Goal: Task Accomplishment & Management: Use online tool/utility

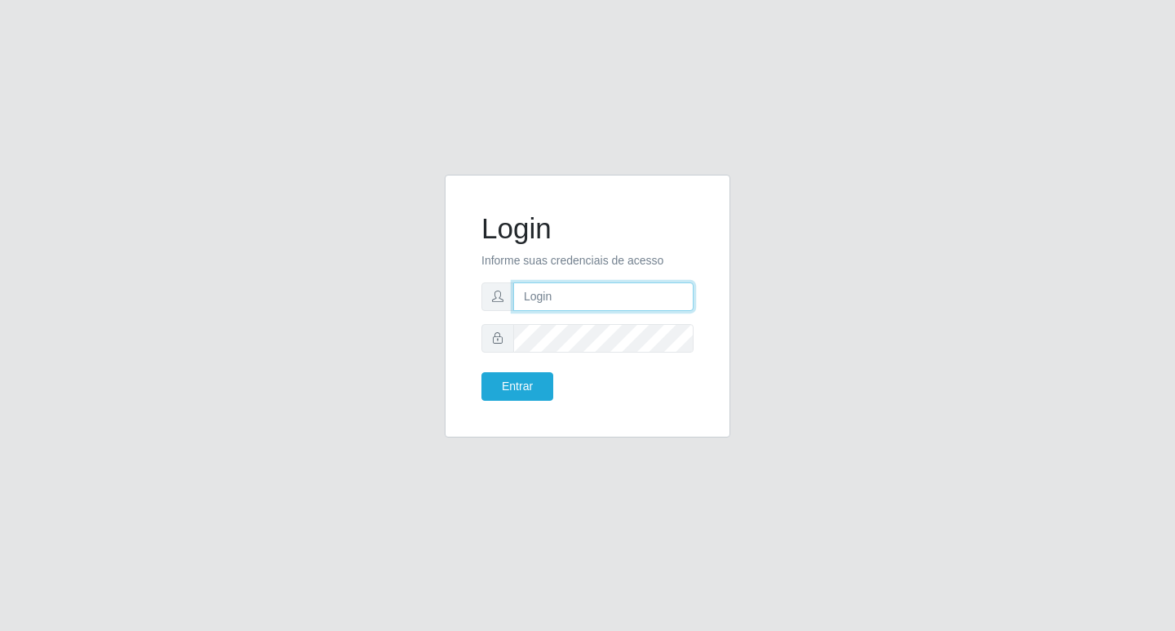
drag, startPoint x: 541, startPoint y: 302, endPoint x: 547, endPoint y: 309, distance: 9.3
click at [541, 302] on input "text" at bounding box center [603, 296] width 180 height 29
type input "[EMAIL_ADDRESS][DOMAIN_NAME]"
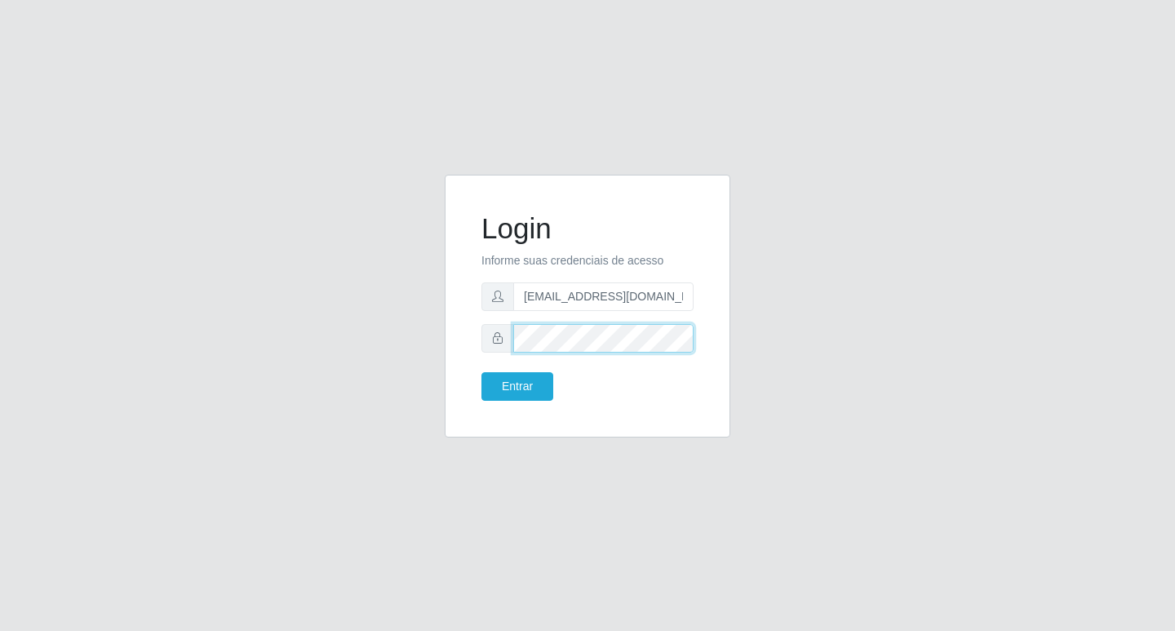
click at [481, 372] on button "Entrar" at bounding box center [517, 386] width 72 height 29
click at [528, 372] on button "Entrar" at bounding box center [517, 386] width 72 height 29
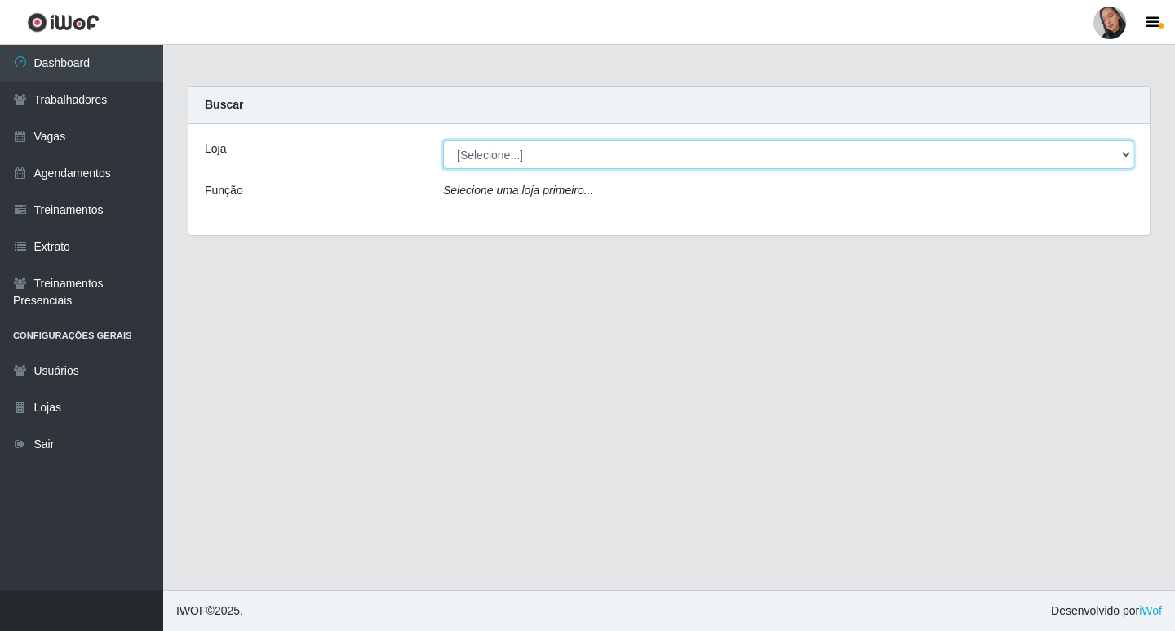
click at [656, 151] on select "[Selecione...] Supermercado [GEOGRAPHIC_DATA]" at bounding box center [788, 154] width 690 height 29
click at [443, 140] on select "[Selecione...] Supermercado [GEOGRAPHIC_DATA]" at bounding box center [788, 154] width 690 height 29
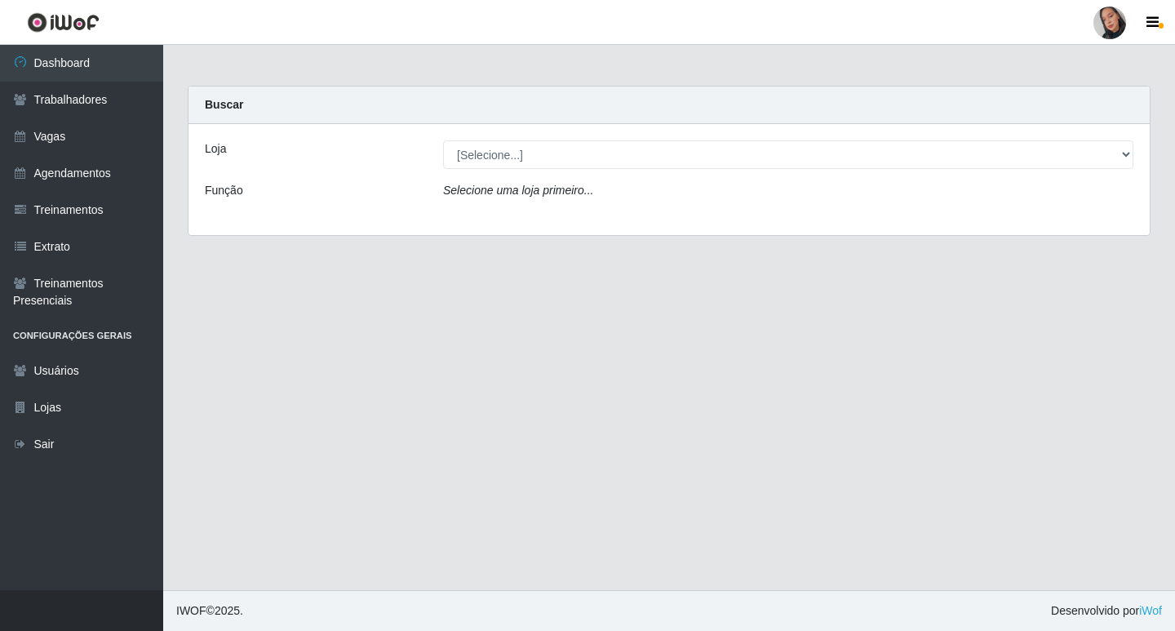
click at [621, 172] on div "Loja [Selecione...] Supermercado São Sebastião - Unidade Camalaú Função Selecio…" at bounding box center [668, 179] width 961 height 111
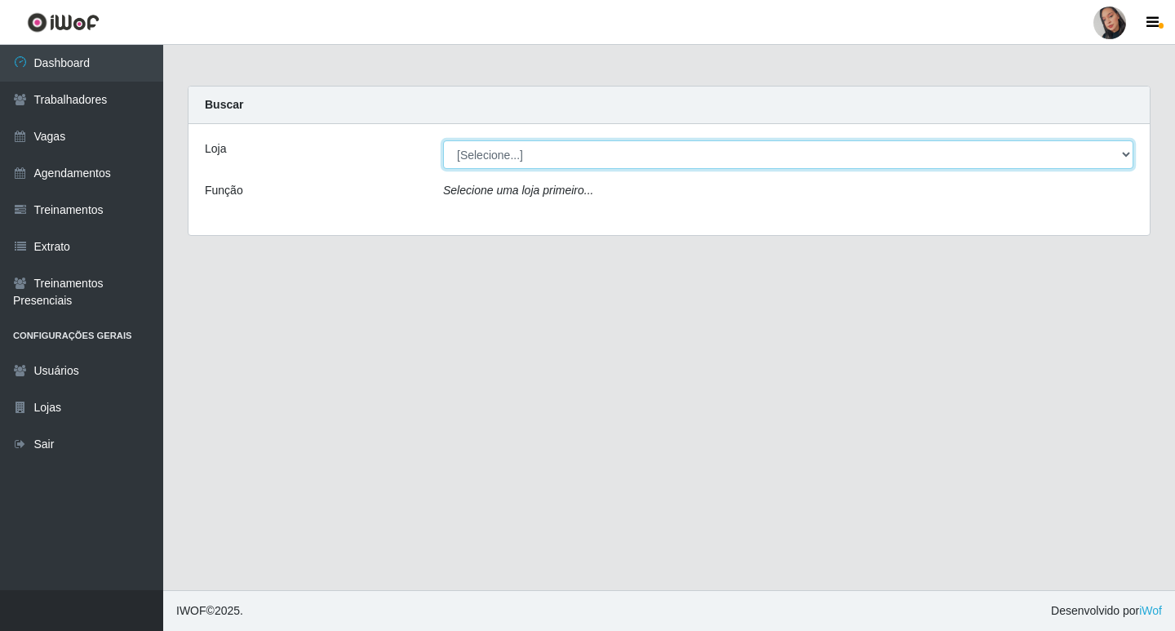
drag, startPoint x: 606, startPoint y: 146, endPoint x: 607, endPoint y: 167, distance: 21.2
click at [606, 146] on select "[Selecione...] Supermercado [GEOGRAPHIC_DATA]" at bounding box center [788, 154] width 690 height 29
select select "165"
click at [443, 140] on select "[Selecione...] Supermercado [GEOGRAPHIC_DATA]" at bounding box center [788, 154] width 690 height 29
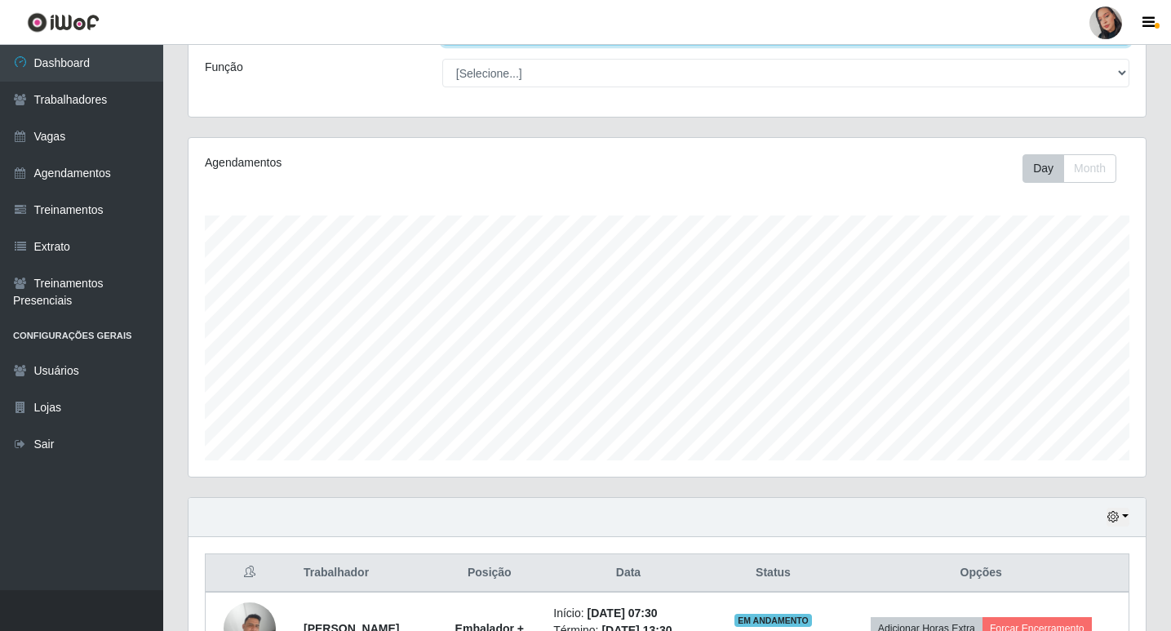
scroll to position [453, 0]
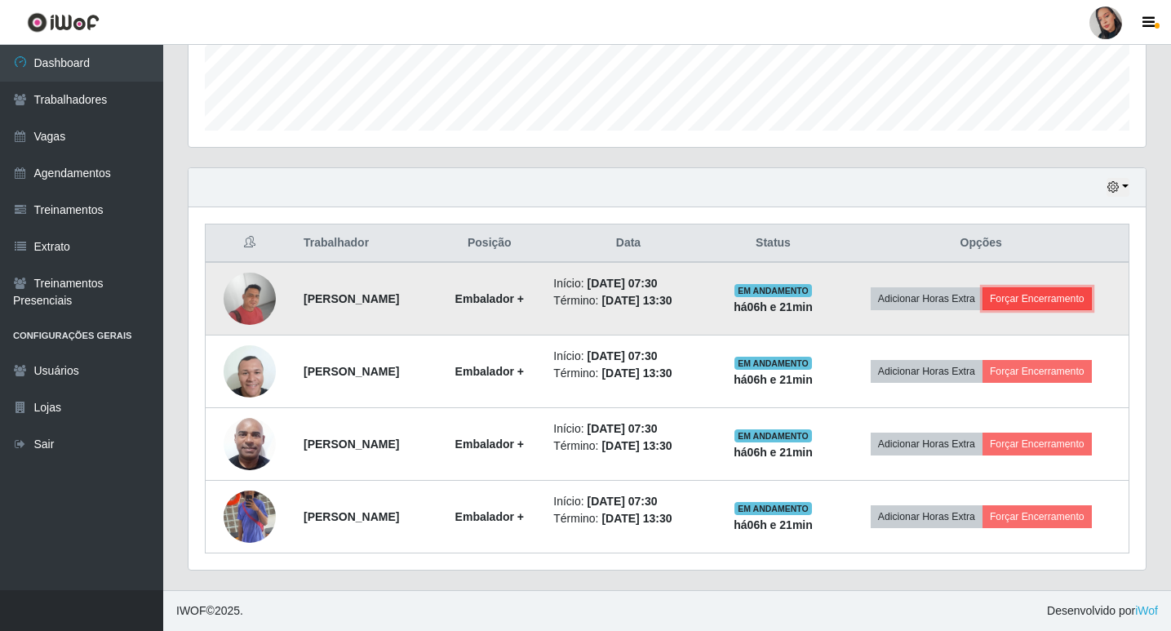
click at [843, 305] on button "Forçar Encerramento" at bounding box center [1036, 298] width 109 height 23
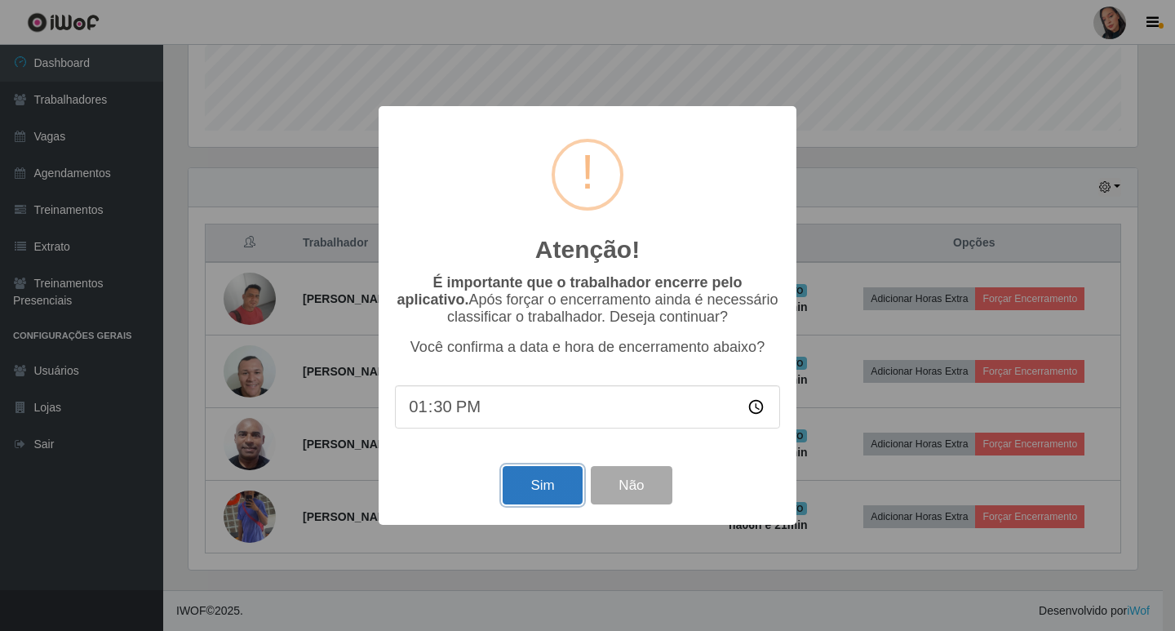
click at [525, 484] on button "Sim" at bounding box center [542, 485] width 79 height 38
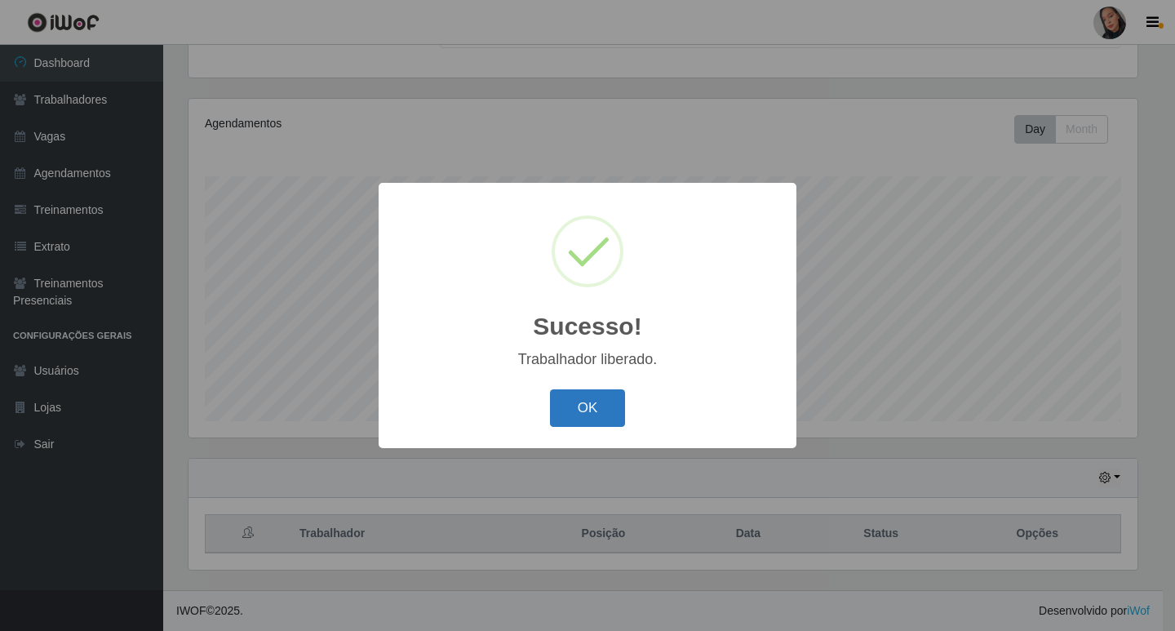
click at [583, 397] on button "OK" at bounding box center [588, 408] width 76 height 38
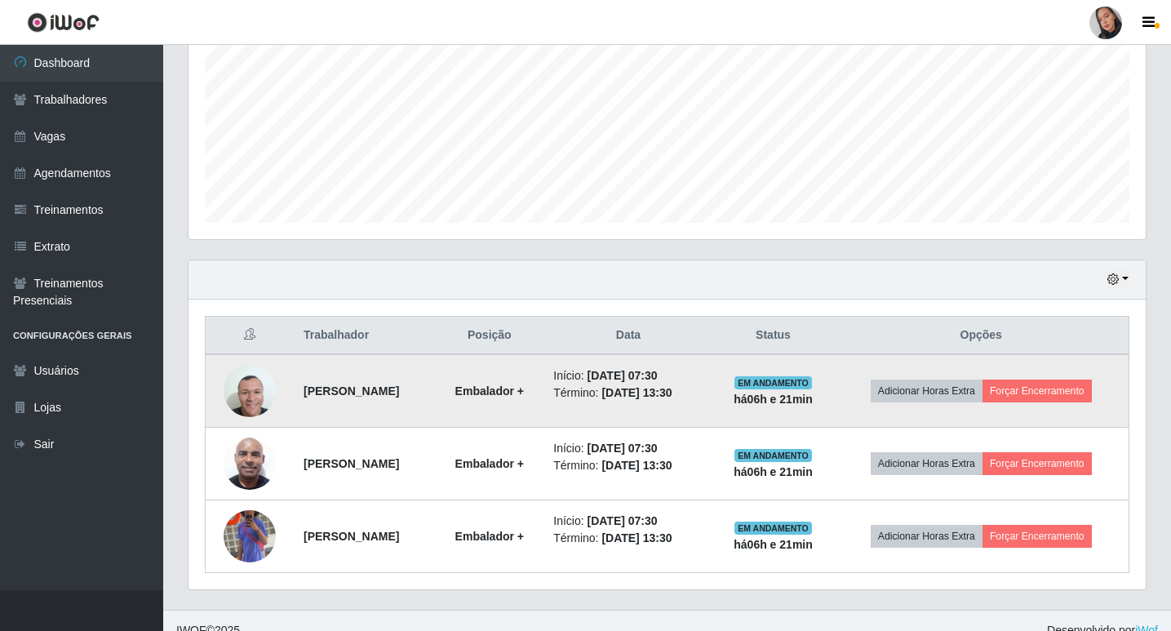
scroll to position [380, 0]
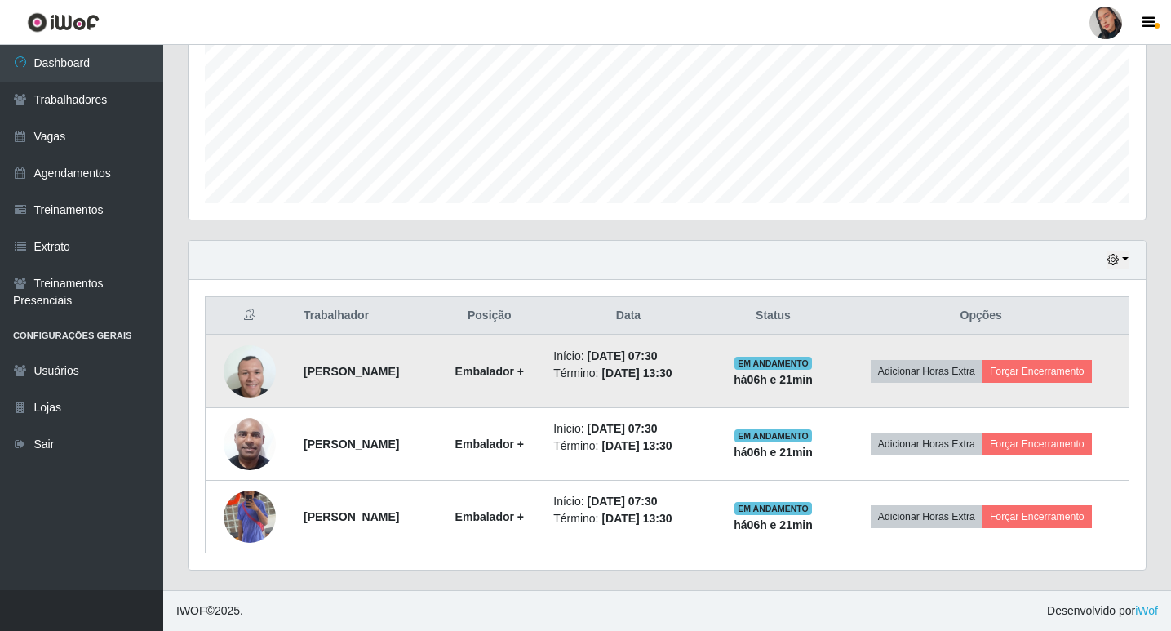
click at [843, 358] on td "Adicionar Horas Extra Forçar Encerramento" at bounding box center [980, 371] width 295 height 73
click at [843, 366] on button "Forçar Encerramento" at bounding box center [1036, 371] width 109 height 23
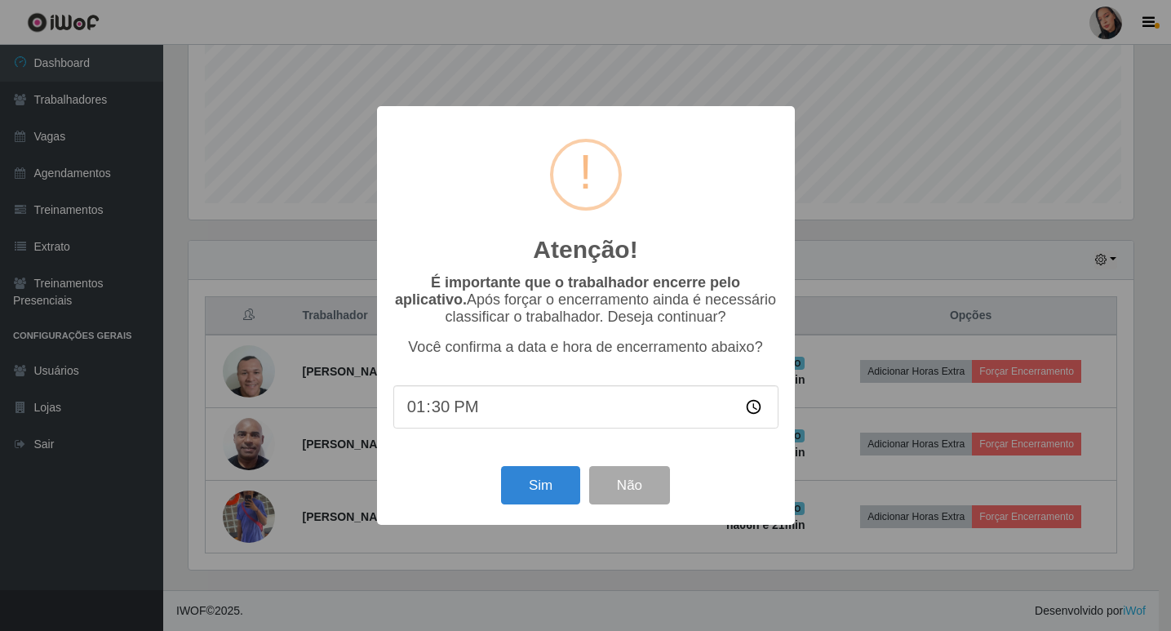
scroll to position [339, 949]
click at [570, 477] on button "Sim" at bounding box center [542, 485] width 79 height 38
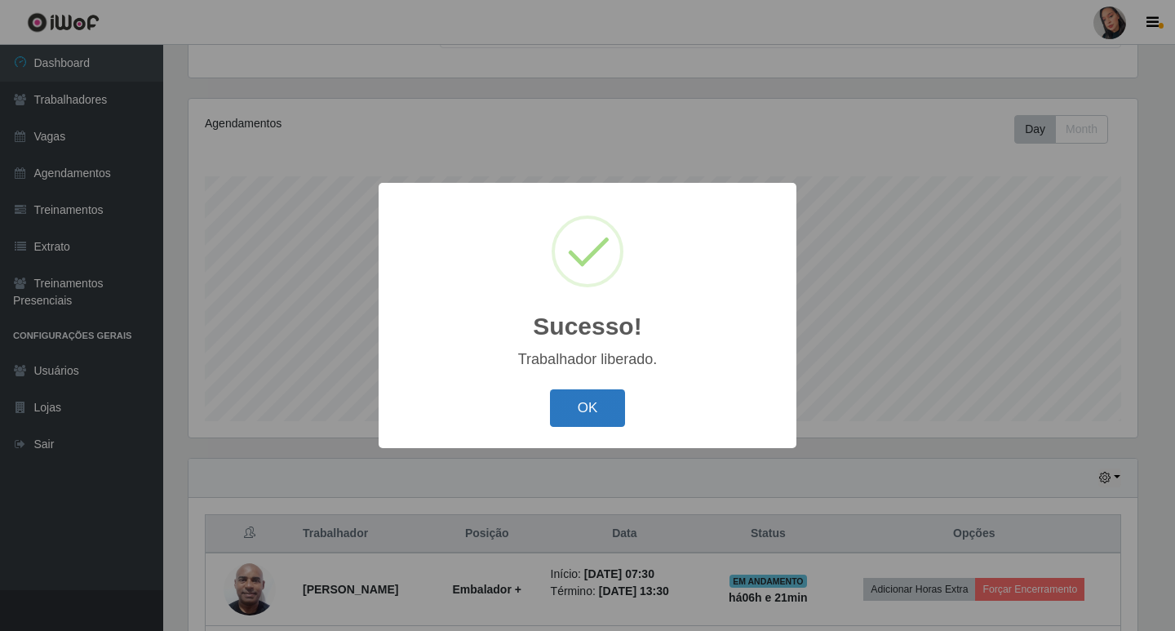
click at [611, 419] on button "OK" at bounding box center [588, 408] width 76 height 38
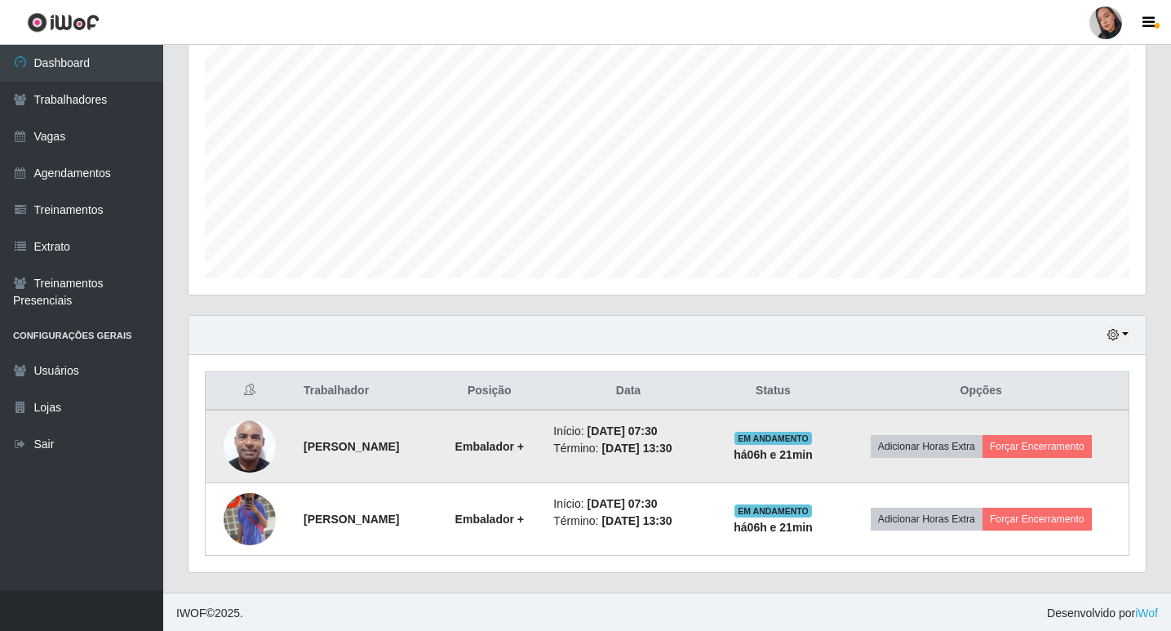
scroll to position [308, 0]
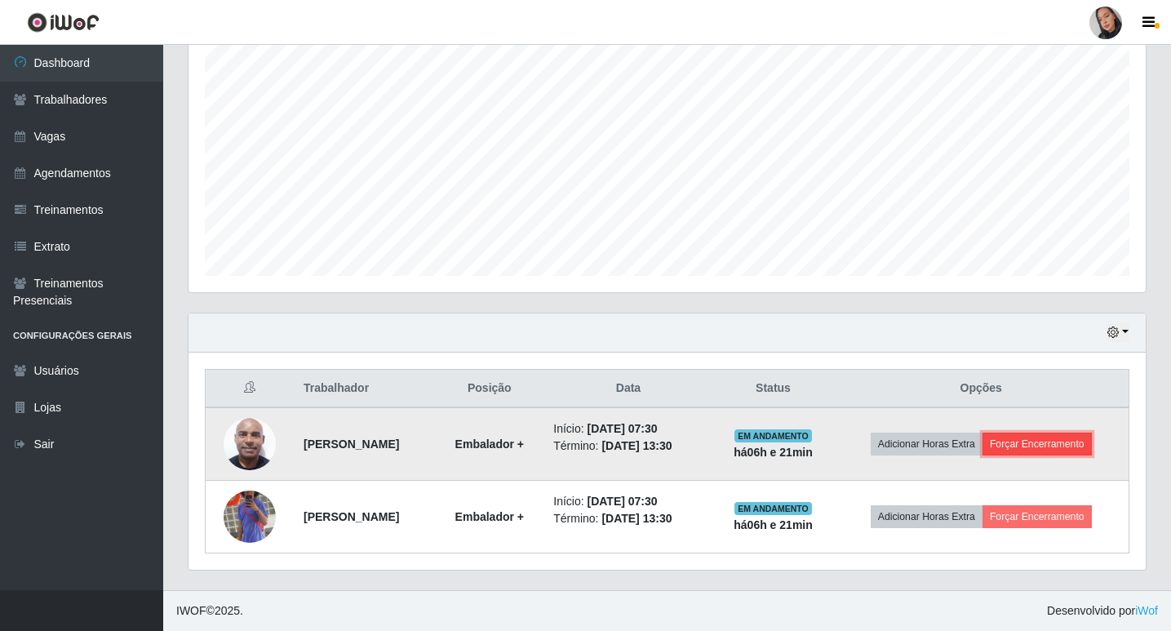
click at [843, 437] on button "Forçar Encerramento" at bounding box center [1036, 443] width 109 height 23
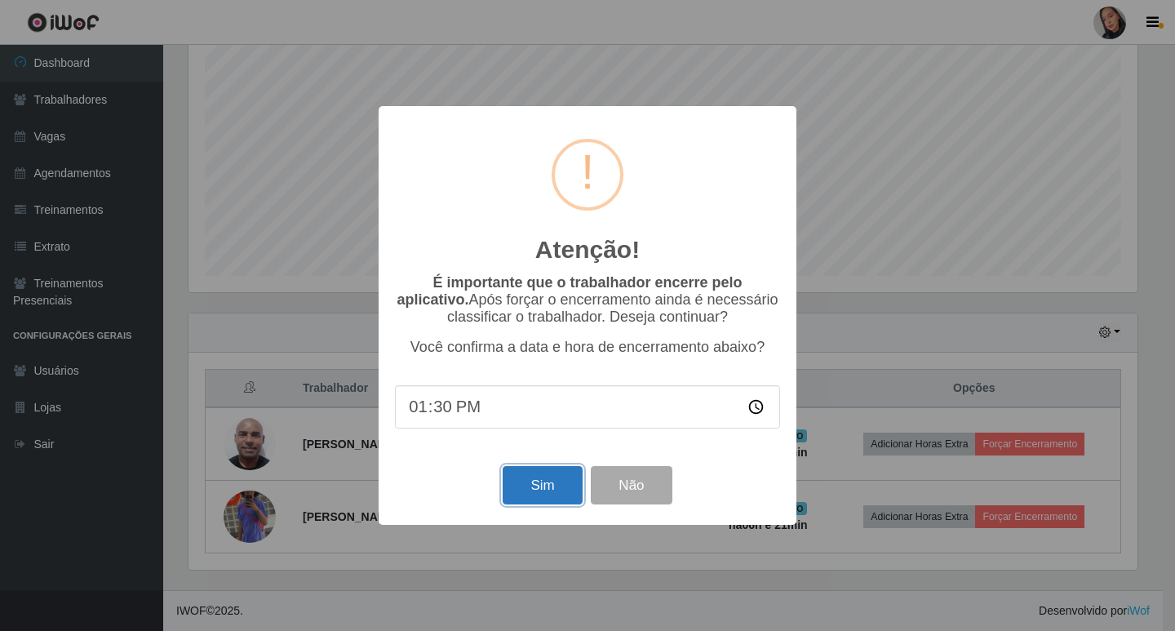
click at [522, 478] on button "Sim" at bounding box center [542, 485] width 79 height 38
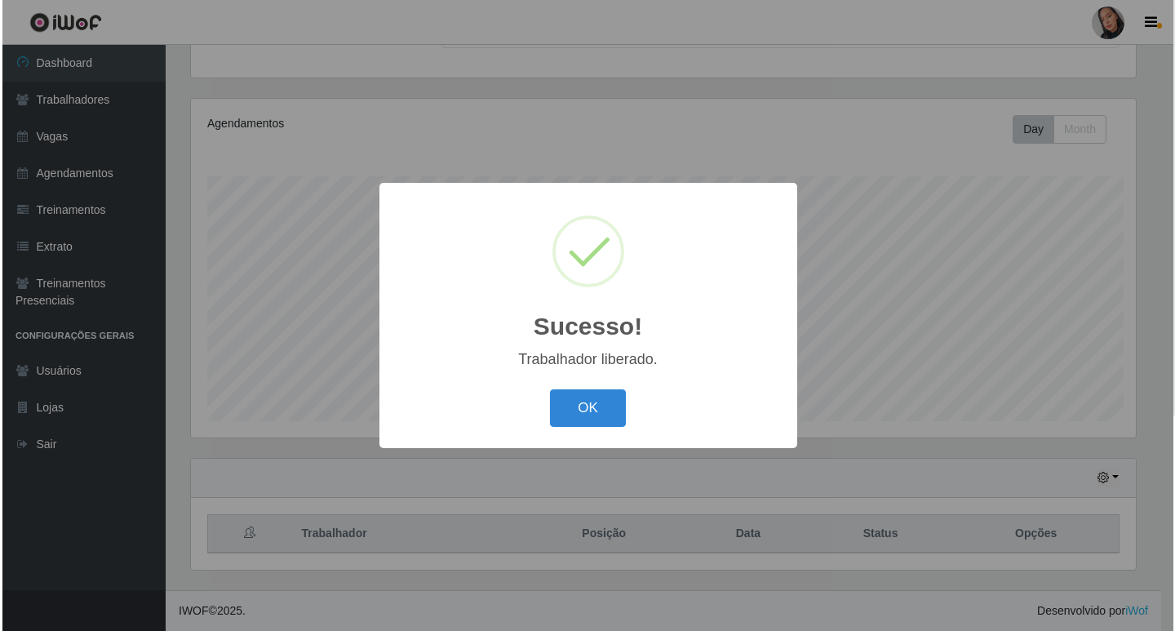
scroll to position [0, 0]
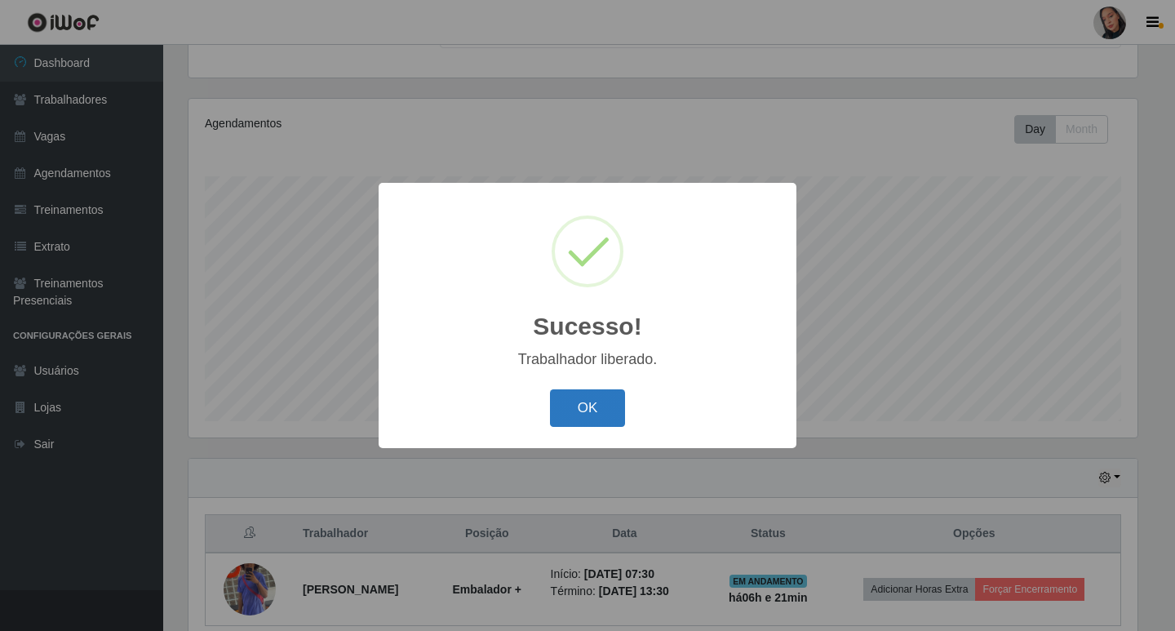
click at [615, 406] on button "OK" at bounding box center [588, 408] width 76 height 38
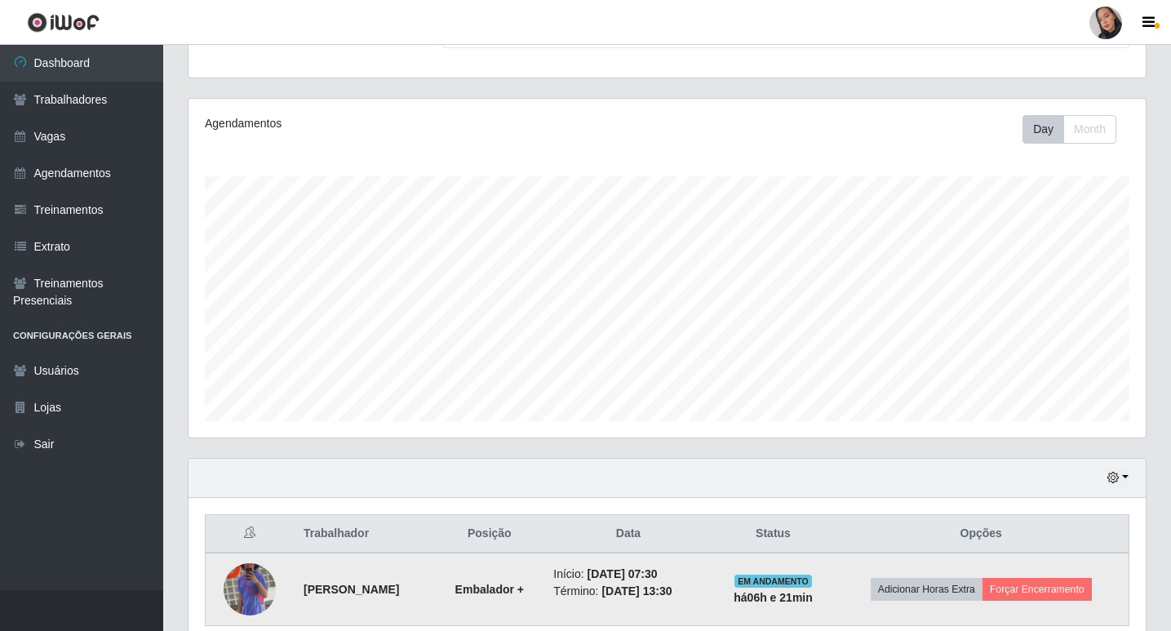
click at [843, 572] on td "Adicionar Horas Extra Forçar Encerramento" at bounding box center [980, 588] width 295 height 73
click at [843, 589] on button "Forçar Encerramento" at bounding box center [1036, 589] width 109 height 23
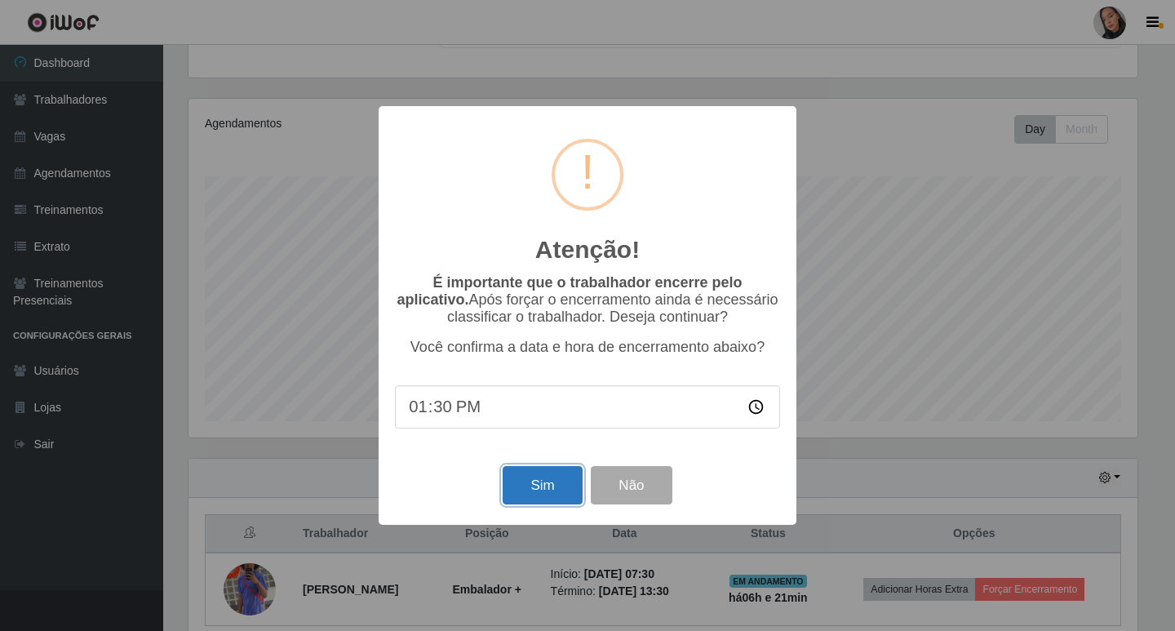
click at [561, 485] on button "Sim" at bounding box center [542, 485] width 79 height 38
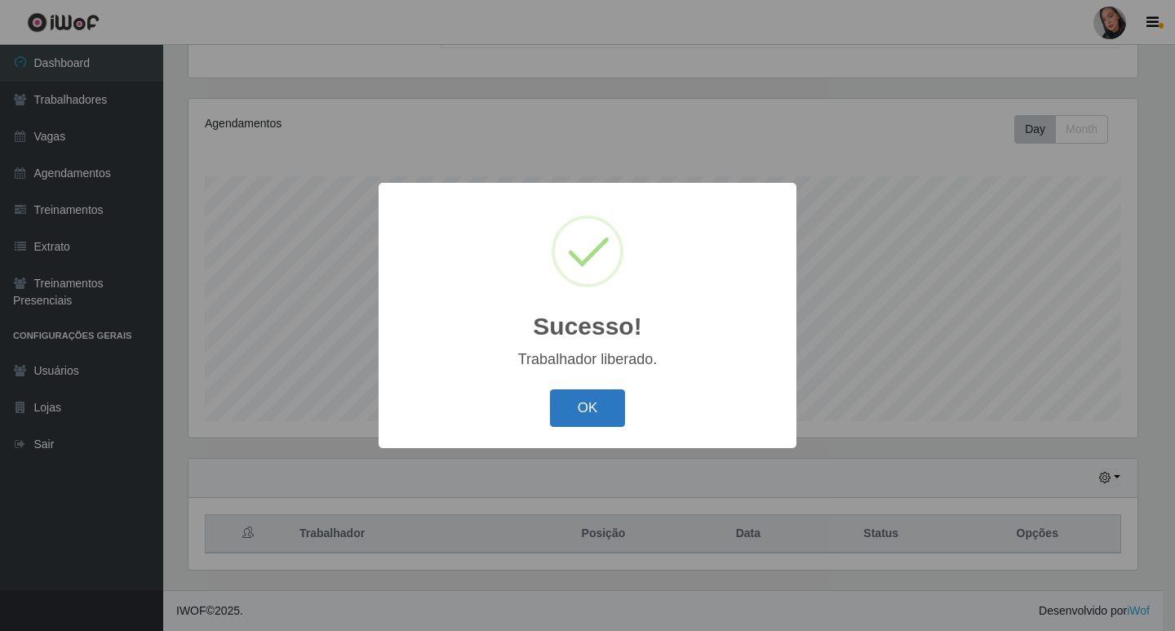
click at [587, 410] on button "OK" at bounding box center [588, 408] width 76 height 38
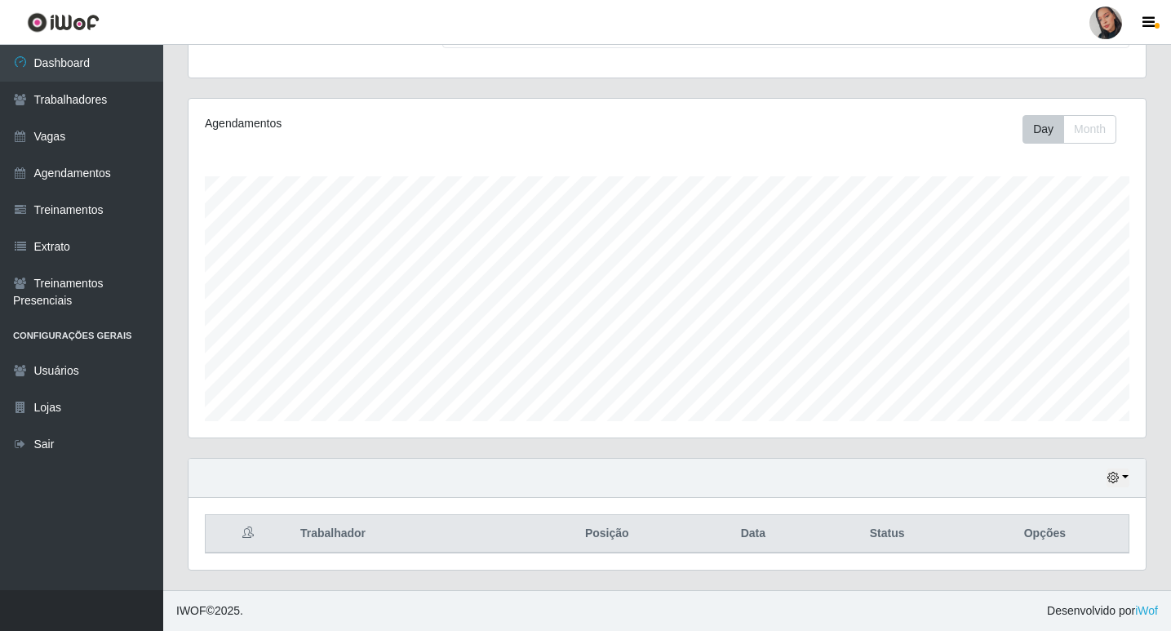
click at [843, 473] on div "Hoje 1 dia 3 dias 1 Semana Não encerrados" at bounding box center [666, 478] width 957 height 39
click at [843, 480] on icon "button" at bounding box center [1112, 477] width 11 height 11
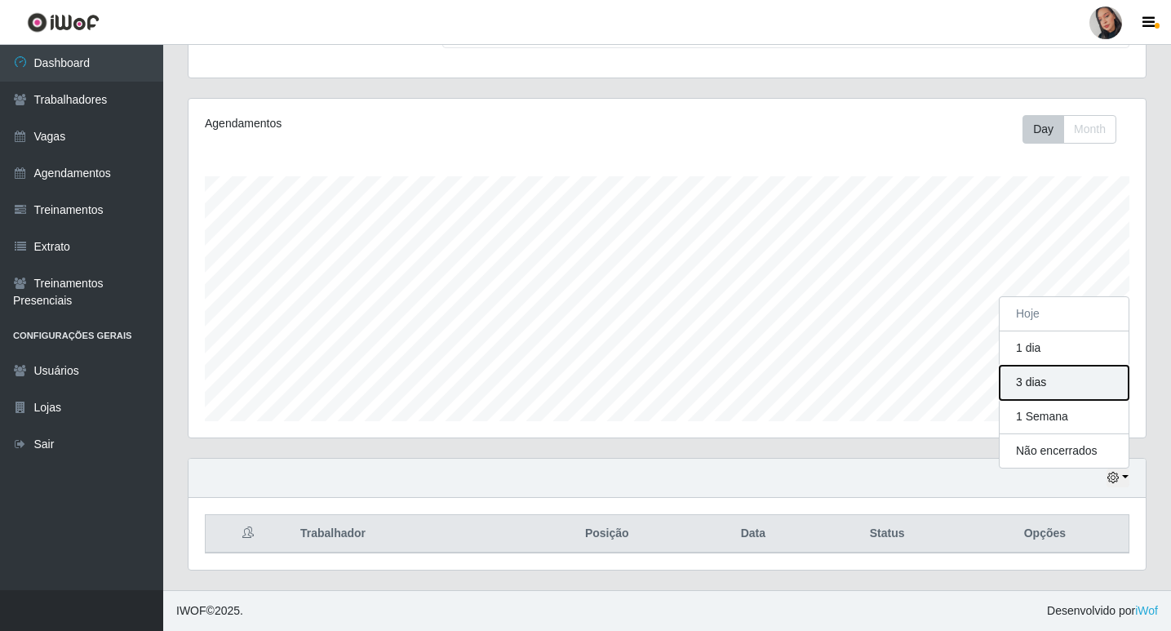
click at [843, 394] on button "3 dias" at bounding box center [1063, 383] width 129 height 34
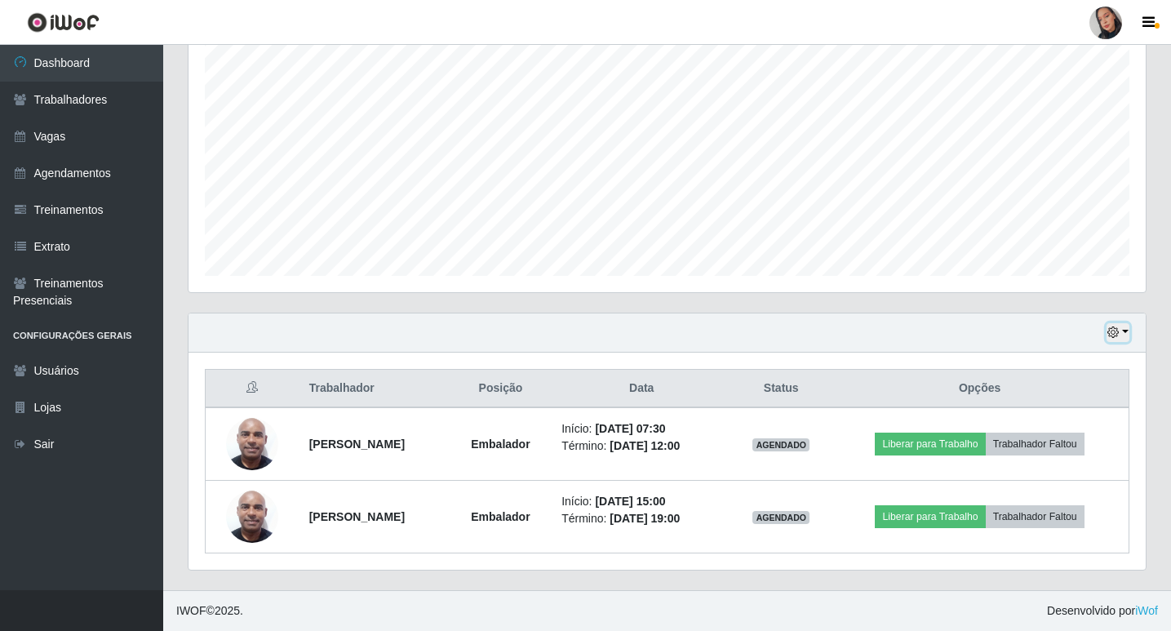
click at [843, 325] on button "button" at bounding box center [1117, 332] width 23 height 19
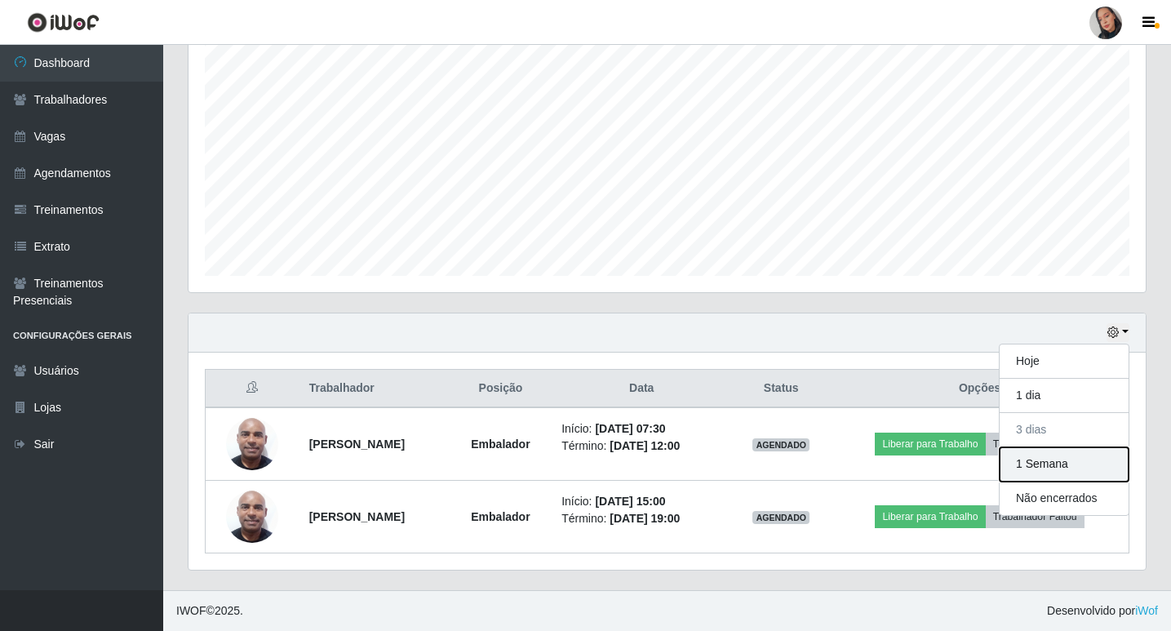
click at [843, 463] on button "1 Semana" at bounding box center [1063, 464] width 129 height 34
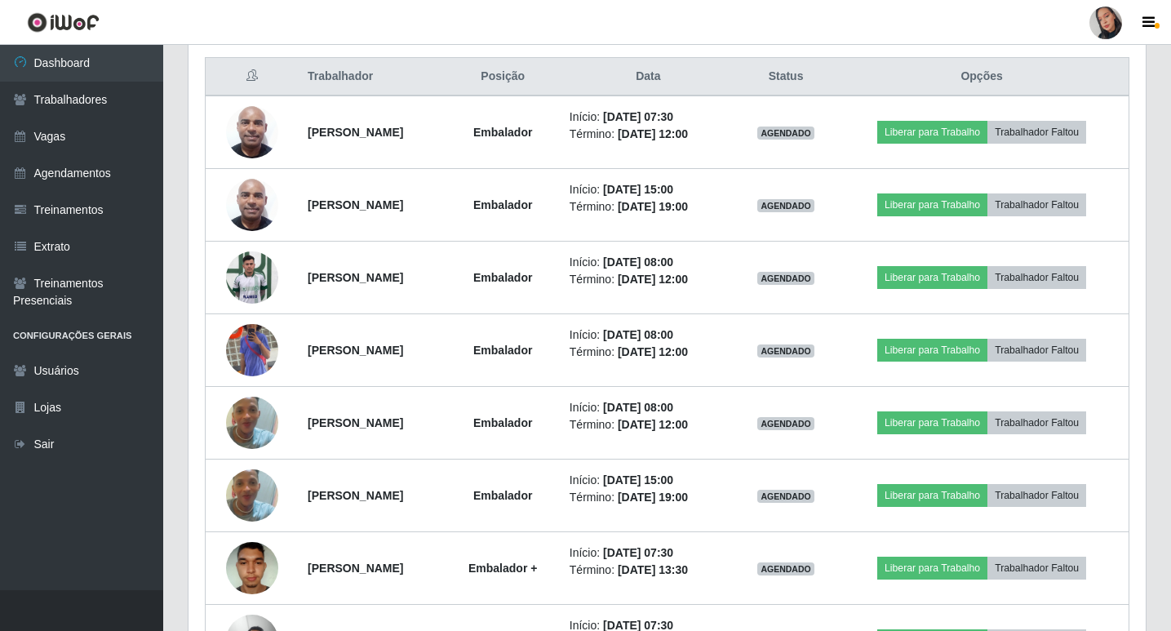
drag, startPoint x: 827, startPoint y: 11, endPoint x: 1024, endPoint y: 31, distance: 198.4
click at [827, 11] on header "Perfil Alterar Senha Sair" at bounding box center [585, 22] width 1171 height 45
click at [843, 35] on div at bounding box center [1105, 23] width 33 height 33
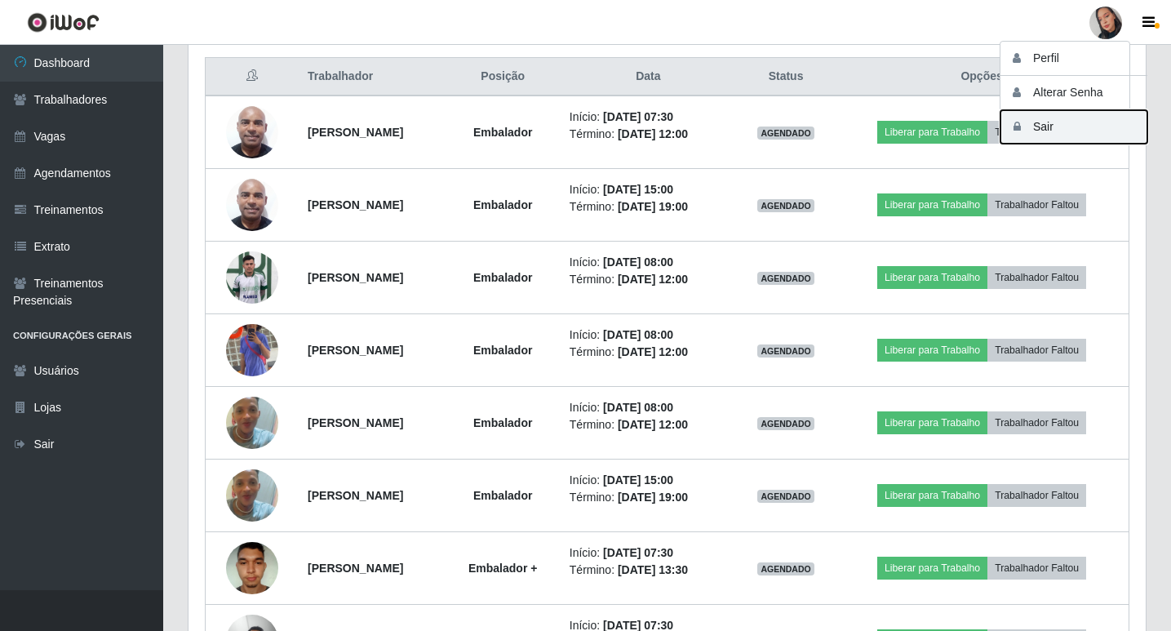
click at [843, 131] on button "Sair" at bounding box center [1073, 126] width 147 height 33
